Goal: Information Seeking & Learning: Learn about a topic

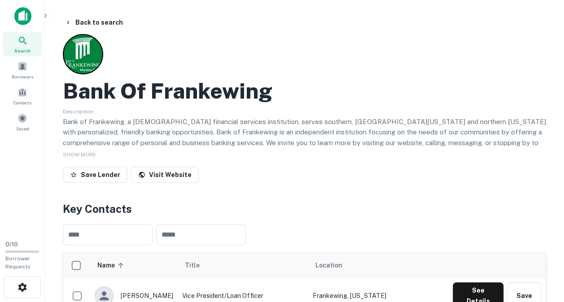
click at [26, 41] on icon at bounding box center [23, 40] width 11 height 11
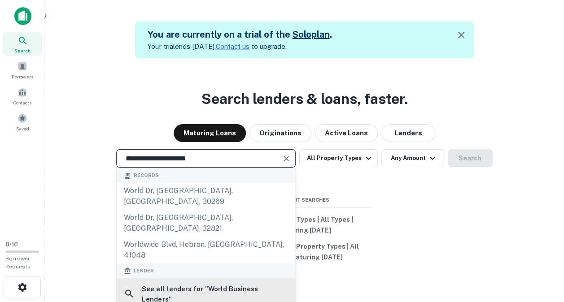
scroll to position [1, 0]
type input "**********"
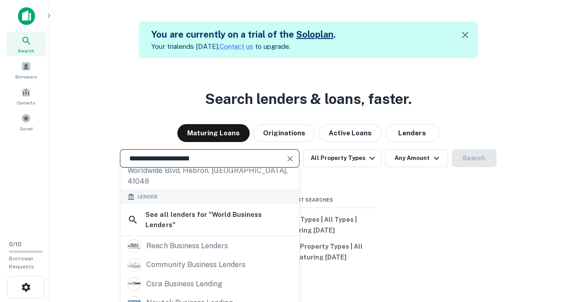
scroll to position [74, 0]
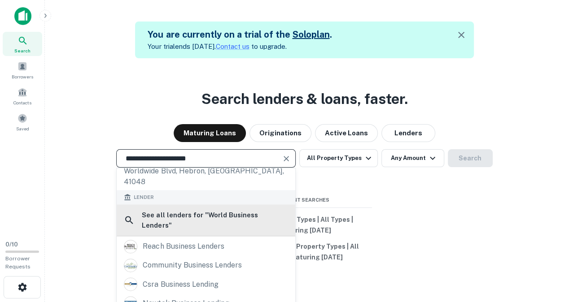
click at [224, 210] on h6 "See all lenders for " World Business Lenders "" at bounding box center [215, 220] width 146 height 21
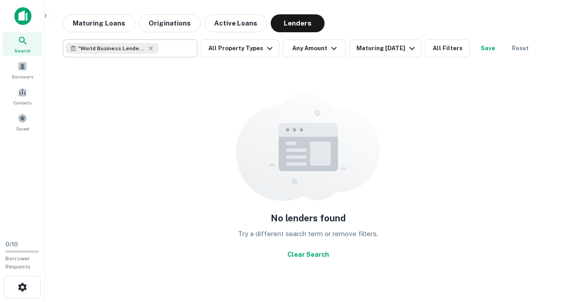
click at [146, 44] on div "" World Business Lenders "" at bounding box center [112, 48] width 93 height 11
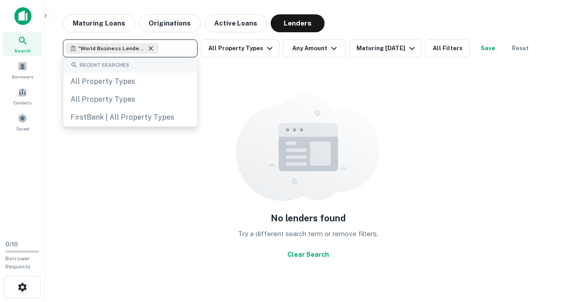
click at [151, 51] on icon at bounding box center [150, 48] width 7 height 7
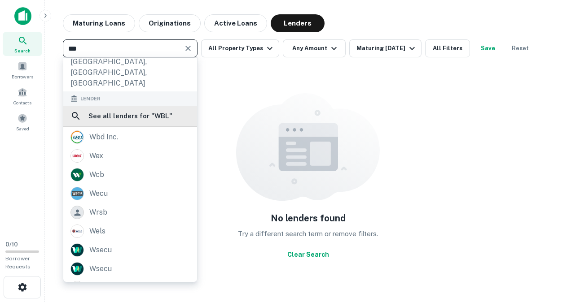
scroll to position [58, 0]
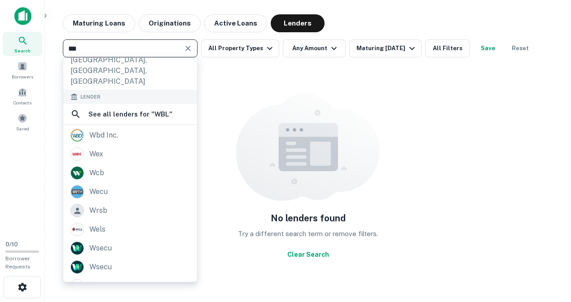
type input "***"
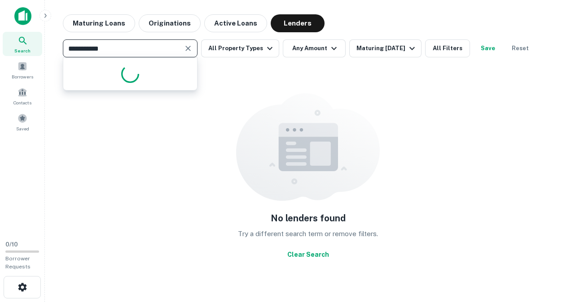
type input "**********"
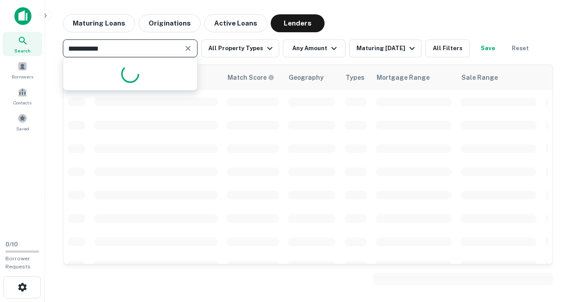
click at [361, 22] on div "Maturing Loans Originations Active Loans Lenders" at bounding box center [308, 23] width 490 height 18
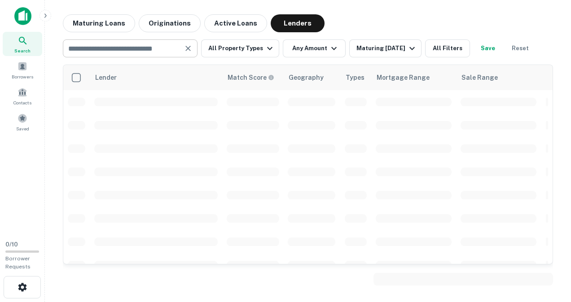
click at [121, 52] on input "text" at bounding box center [123, 48] width 114 height 13
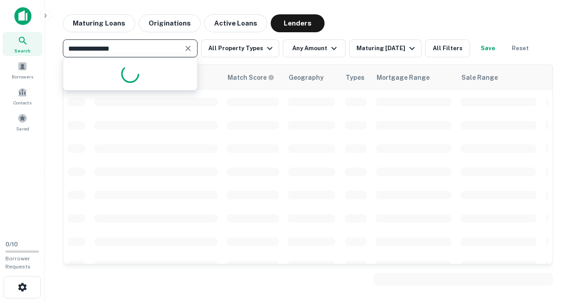
type input "**********"
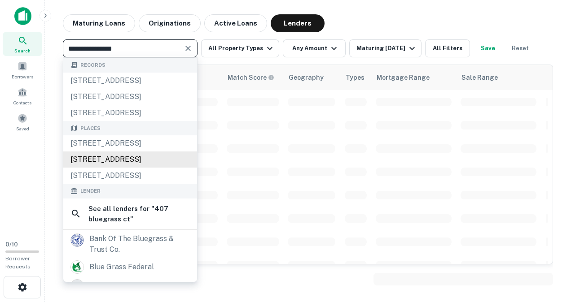
click at [94, 168] on div "407 Bluegrass Ct, Lebanon, TN, USA" at bounding box center [130, 160] width 134 height 16
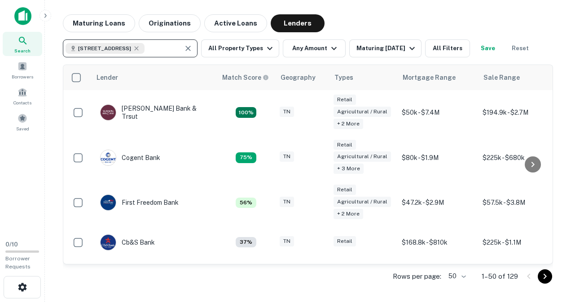
click at [22, 48] on span "Search" at bounding box center [22, 50] width 16 height 7
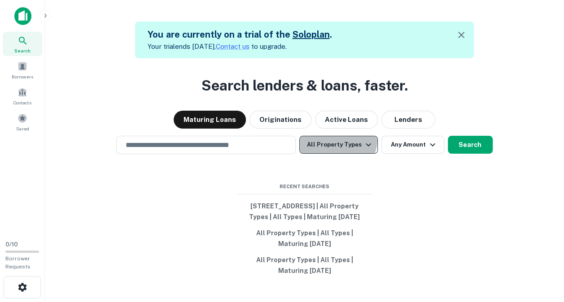
click at [338, 136] on button "All Property Types" at bounding box center [338, 145] width 78 height 18
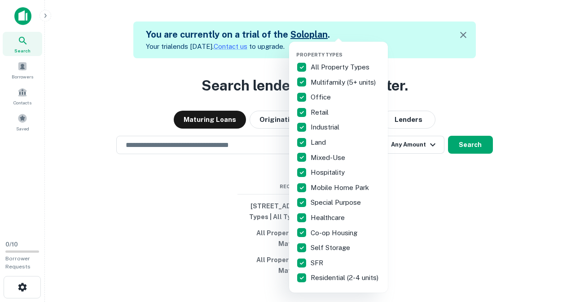
click at [444, 172] on div at bounding box center [285, 151] width 571 height 302
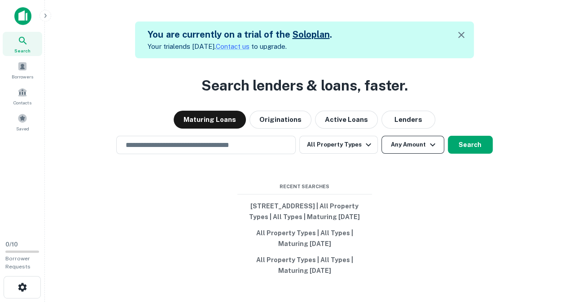
click at [412, 137] on button "Any Amount" at bounding box center [412, 145] width 63 height 18
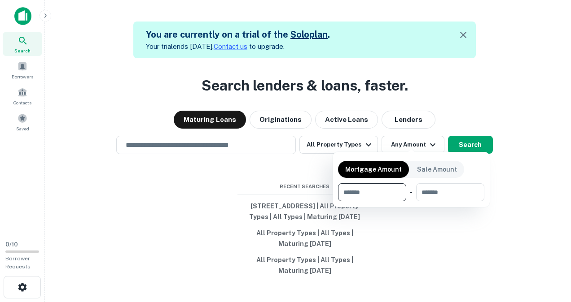
click at [407, 226] on div at bounding box center [285, 151] width 571 height 302
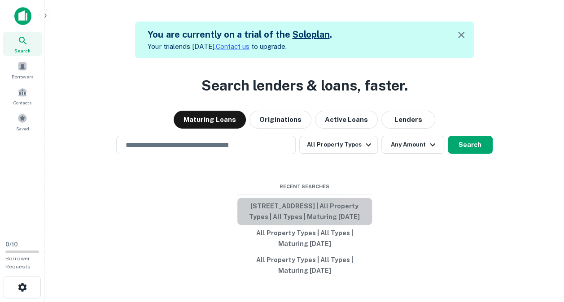
click at [309, 198] on button "[STREET_ADDRESS] | All Property Types | All Types | Maturing [DATE]" at bounding box center [304, 211] width 135 height 27
type input "**********"
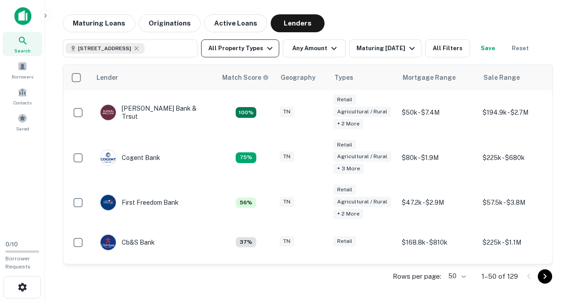
click at [252, 57] on button "All Property Types" at bounding box center [240, 48] width 78 height 18
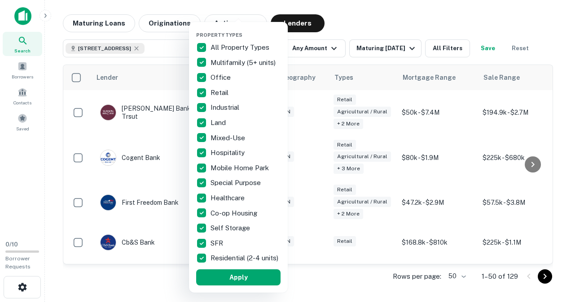
click at [376, 24] on div at bounding box center [285, 151] width 571 height 302
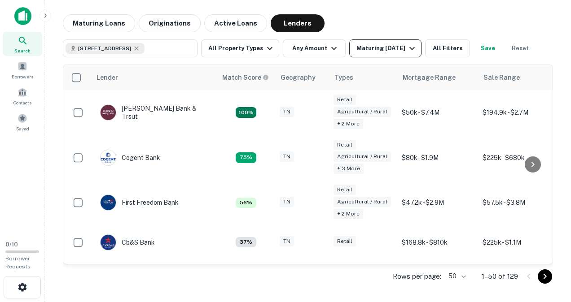
click at [397, 51] on div "Maturing [DATE]" at bounding box center [386, 48] width 61 height 11
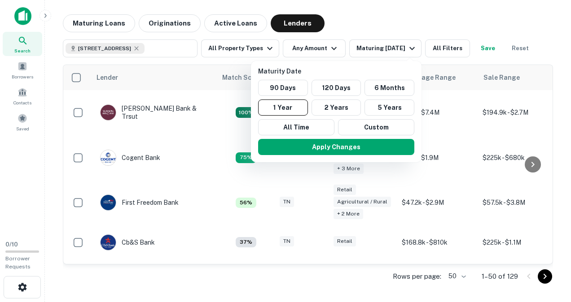
click at [389, 35] on div at bounding box center [285, 151] width 571 height 302
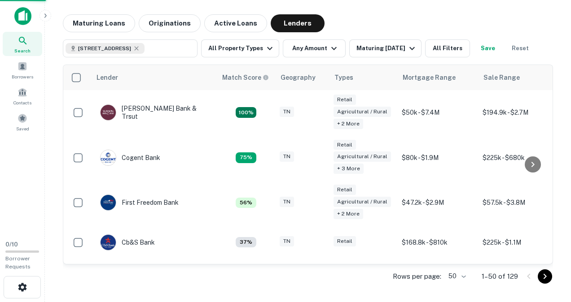
click at [316, 44] on div "Maturity Date 90 Days 120 Days 6 Months 1 Year 2 Years 5 Years All Time Custom …" at bounding box center [285, 151] width 571 height 302
click at [329, 54] on button "Any Amount" at bounding box center [314, 48] width 63 height 18
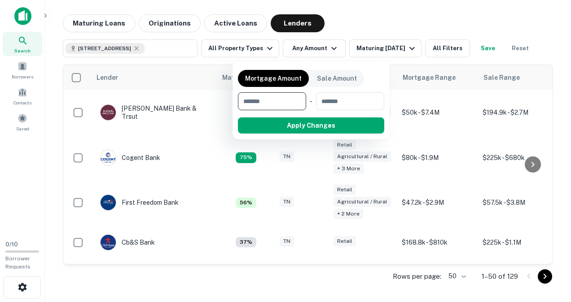
click at [352, 26] on div at bounding box center [285, 151] width 571 height 302
